Goal: Transaction & Acquisition: Purchase product/service

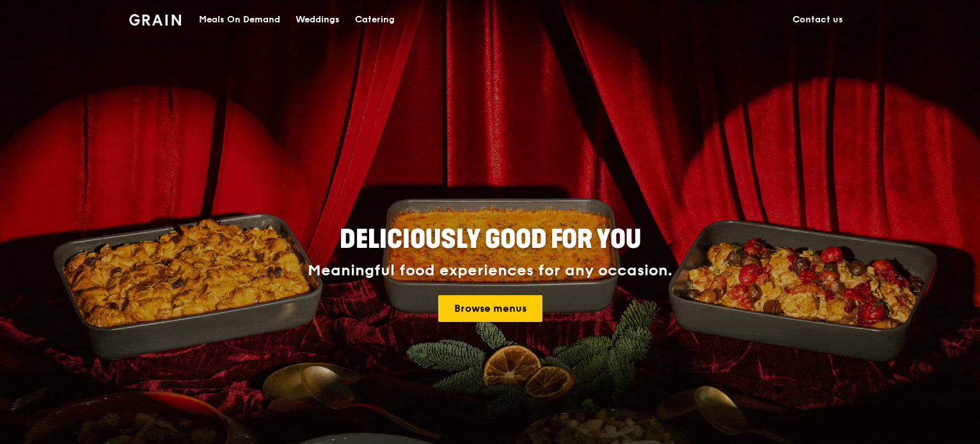
click at [250, 15] on div "Meals On Demand" at bounding box center [239, 20] width 81 height 38
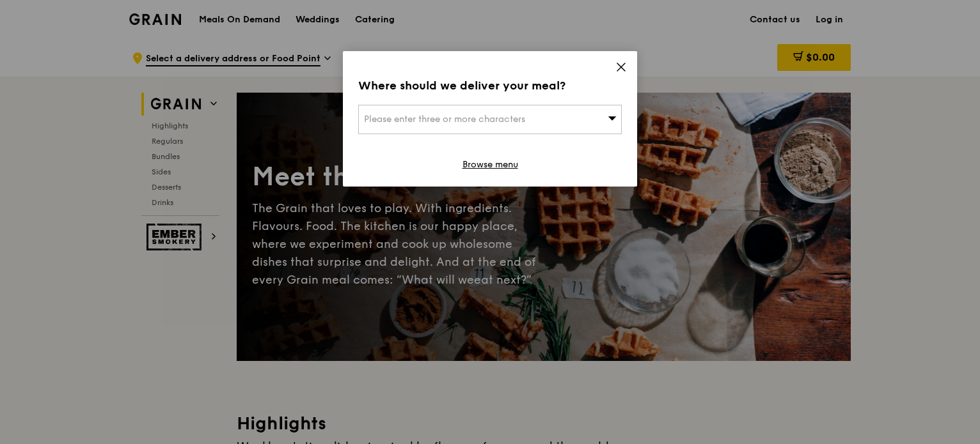
click at [441, 116] on span "Please enter three or more characters" at bounding box center [444, 119] width 161 height 11
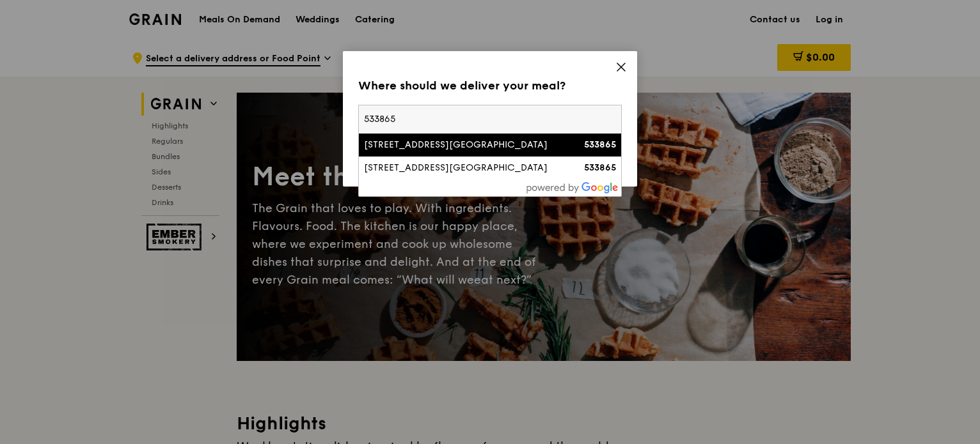
type input "533865"
click at [436, 141] on div "[STREET_ADDRESS][GEOGRAPHIC_DATA]" at bounding box center [458, 145] width 189 height 13
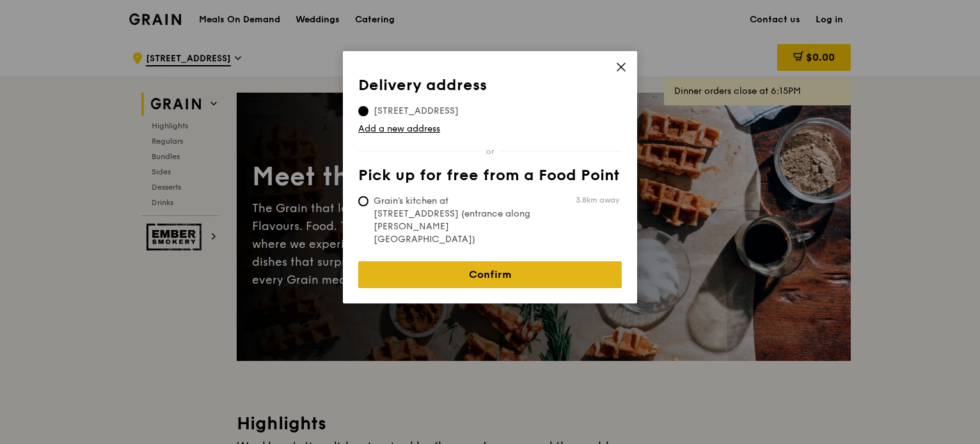
click at [476, 262] on link "Confirm" at bounding box center [489, 275] width 263 height 27
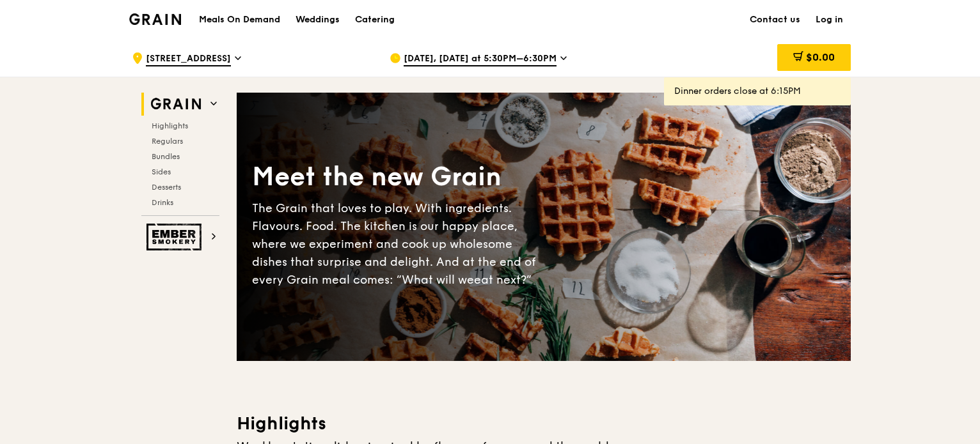
click at [428, 61] on span "[DATE], [DATE] at 5:30PM–6:30PM" at bounding box center [480, 59] width 153 height 14
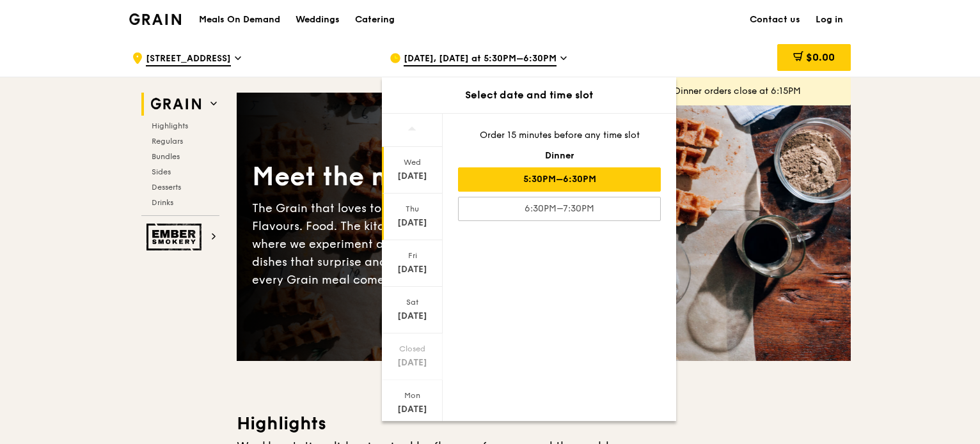
click at [417, 205] on div "Thu" at bounding box center [412, 209] width 57 height 10
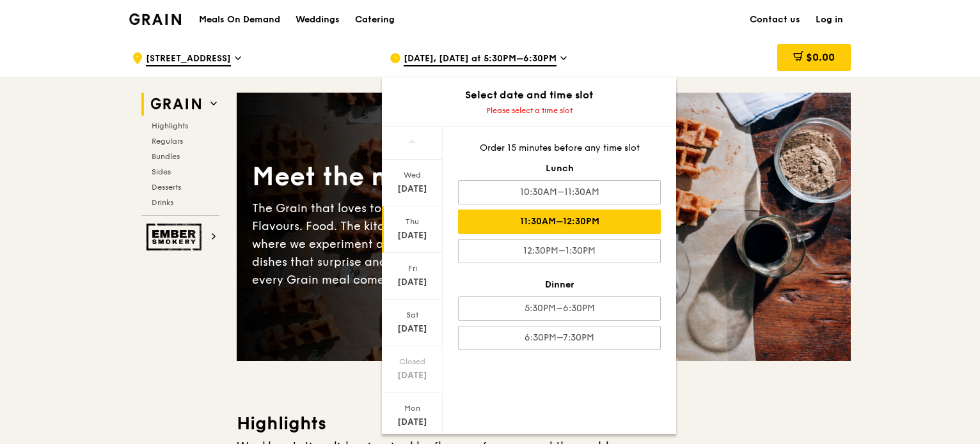
click at [567, 224] on div "11:30AM–12:30PM" at bounding box center [559, 222] width 203 height 24
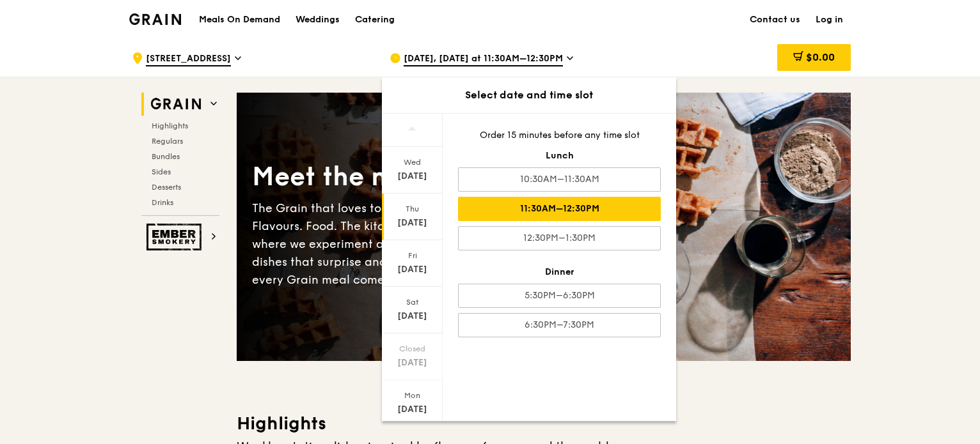
click at [320, 212] on div "The Grain that loves to play. With ingredients. Flavours. Food. The kitchen is …" at bounding box center [398, 245] width 292 height 90
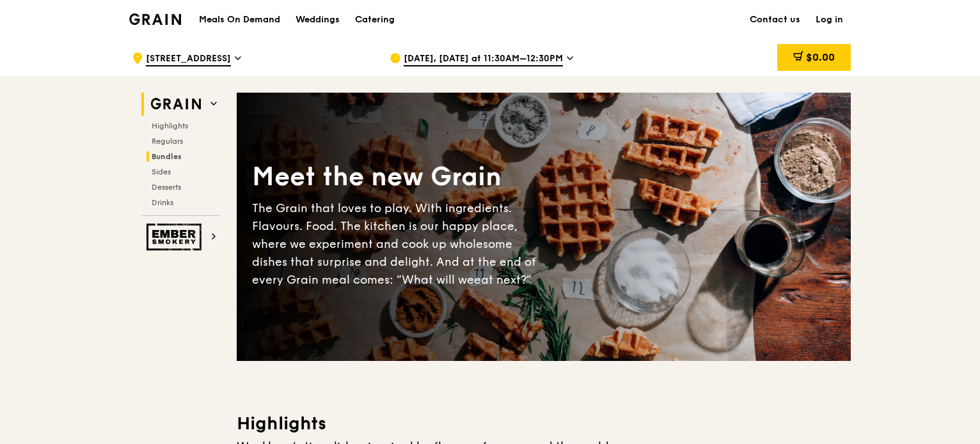
click at [162, 158] on span "Bundles" at bounding box center [167, 156] width 30 height 9
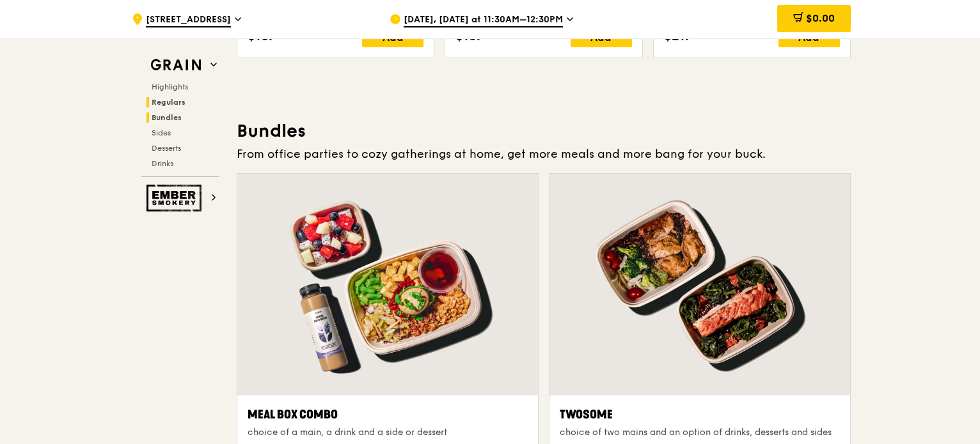
scroll to position [1828, 0]
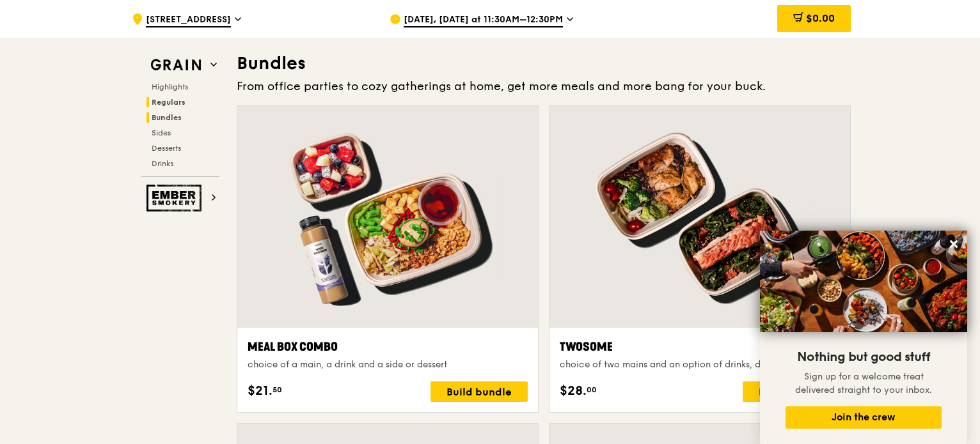
click at [168, 102] on span "Regulars" at bounding box center [169, 102] width 34 height 9
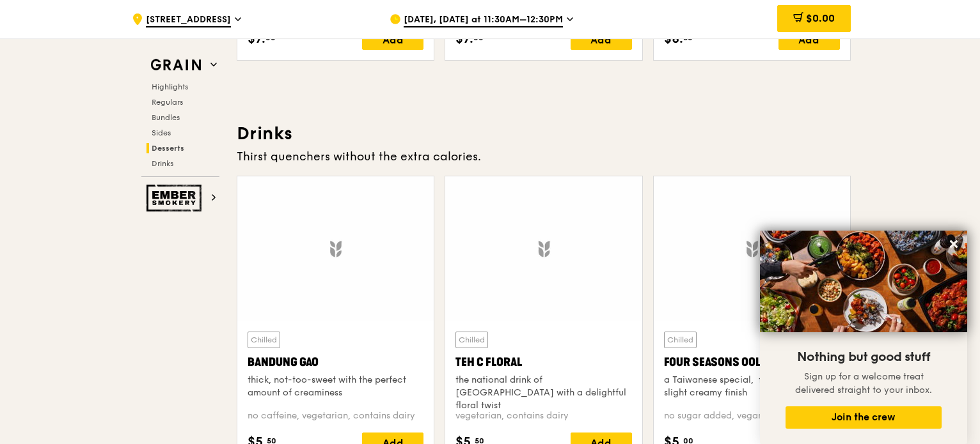
scroll to position [4345, 0]
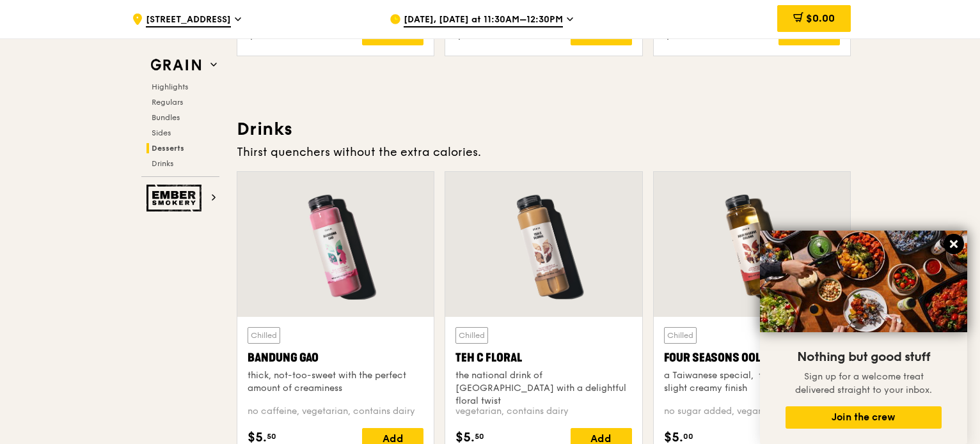
click at [954, 242] on icon at bounding box center [954, 245] width 12 height 12
